Goal: Find specific page/section

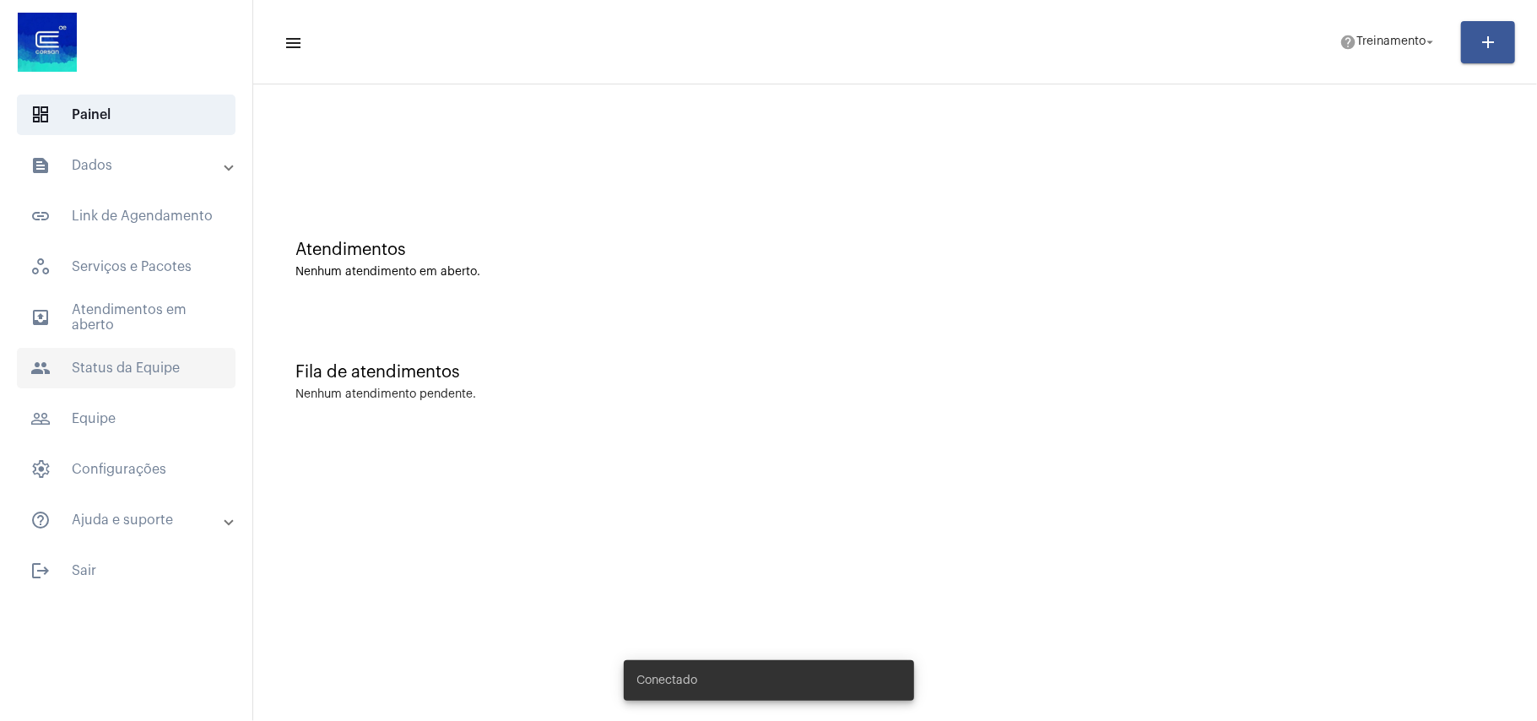
click at [100, 376] on span "people Status da Equipe" at bounding box center [126, 368] width 219 height 41
